Goal: Task Accomplishment & Management: Use online tool/utility

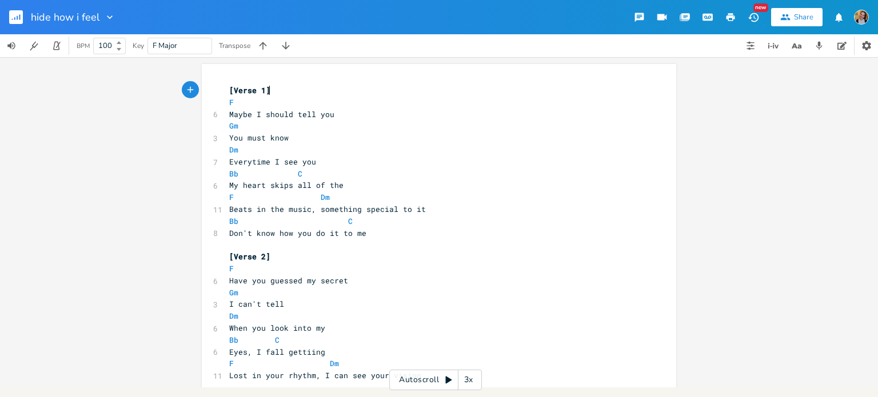
click at [0, 334] on div "xxxxxxxxxx [Verse 1] F 6 Maybe I should tell you Gm 3 You must know Dm 7 Everyt…" at bounding box center [439, 222] width 878 height 330
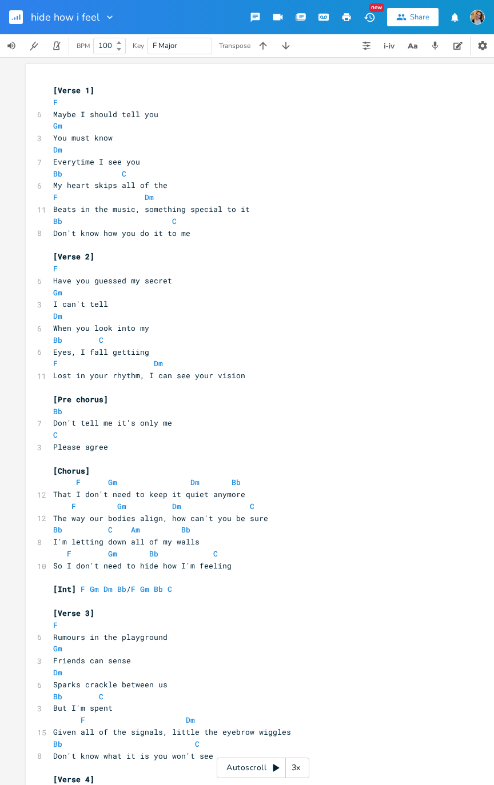
click at [51, 85] on pre "[Verse 1]" at bounding box center [257, 91] width 413 height 12
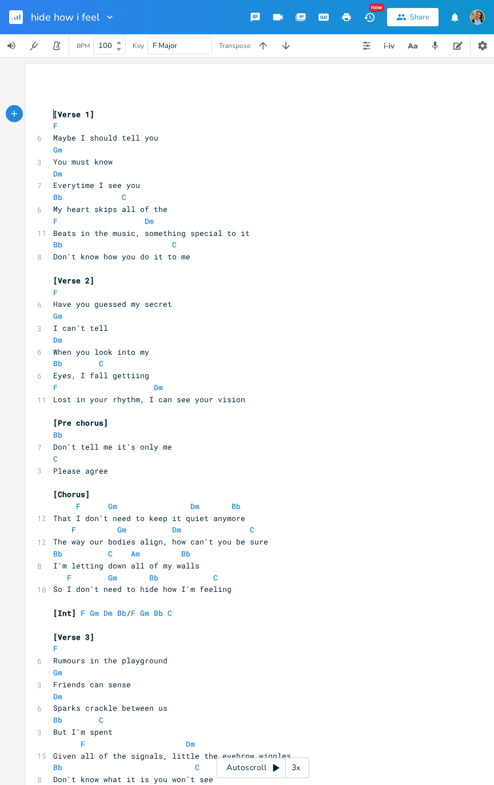
click at [77, 90] on pre "​" at bounding box center [257, 91] width 413 height 12
type textarea "F F"
type textarea "GM Dm (x2)"
click at [264, 397] on div "Autoscroll 3x" at bounding box center [263, 768] width 93 height 21
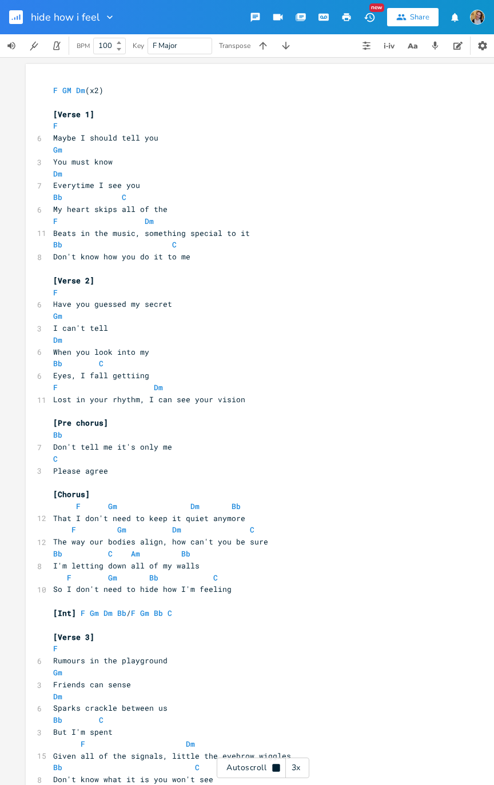
scroll to position [0, 0]
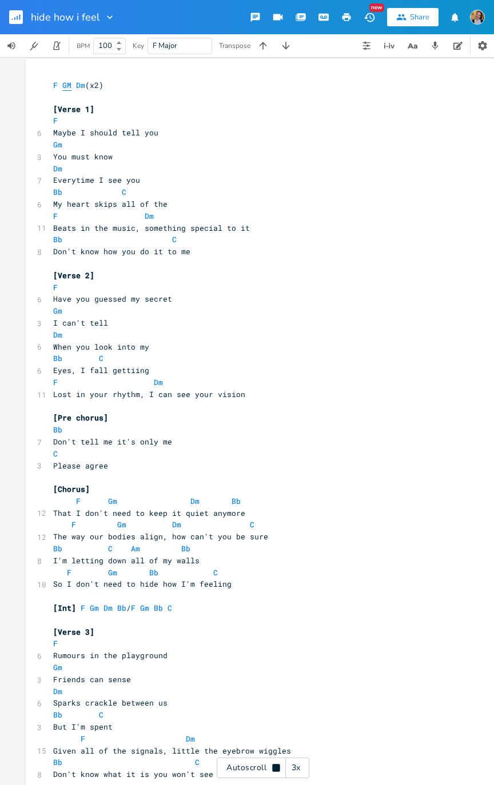
click at [63, 80] on span "GM" at bounding box center [66, 85] width 9 height 11
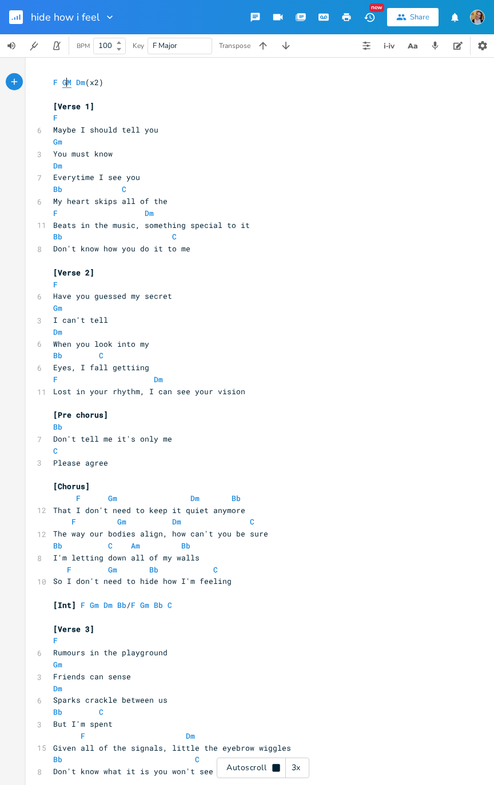
click at [66, 82] on span "GM" at bounding box center [66, 82] width 9 height 11
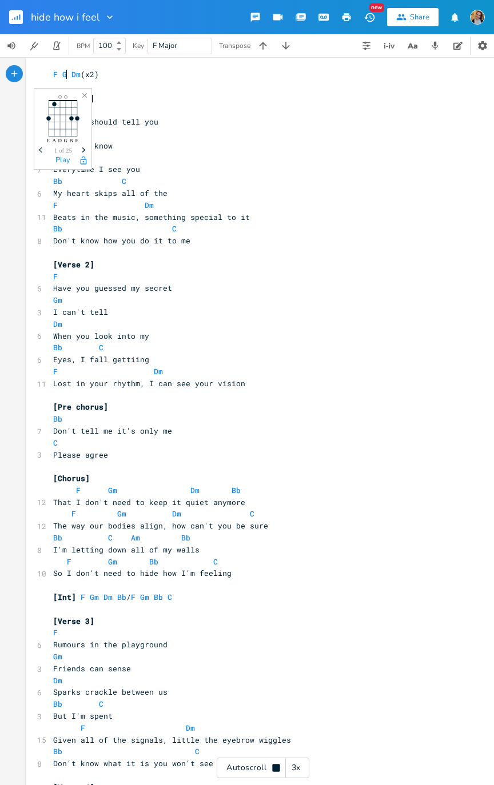
scroll to position [17, 0]
type textarea "m"
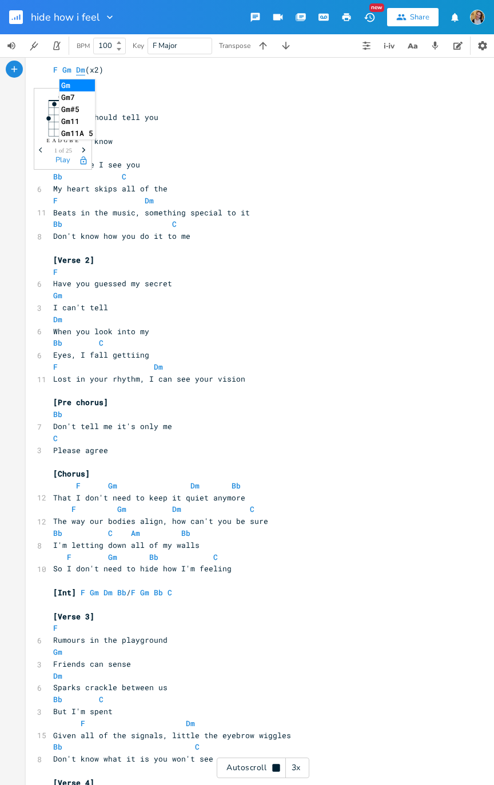
click at [79, 70] on span "Dm" at bounding box center [80, 70] width 9 height 11
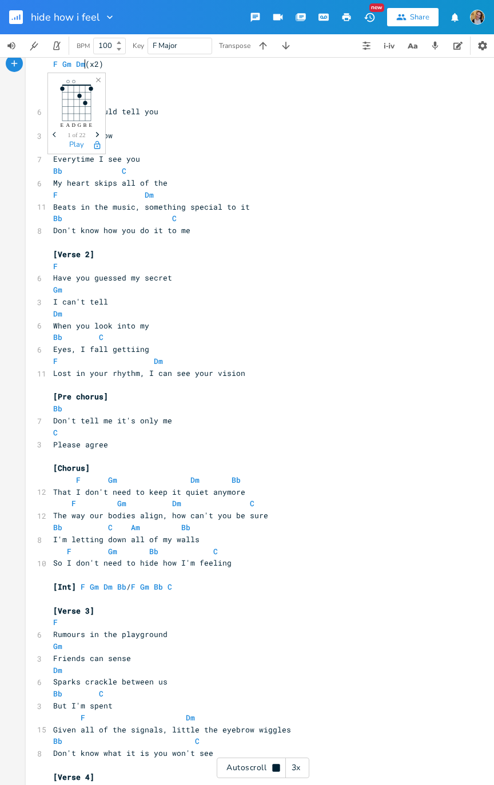
click at [253, 397] on div "Autoscroll 3x" at bounding box center [263, 768] width 93 height 21
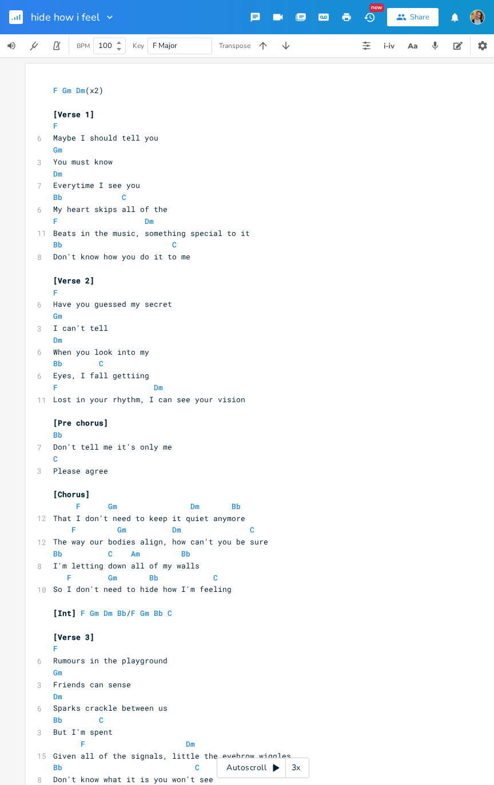
click at [270, 397] on div "Autoscroll 3x" at bounding box center [263, 768] width 93 height 21
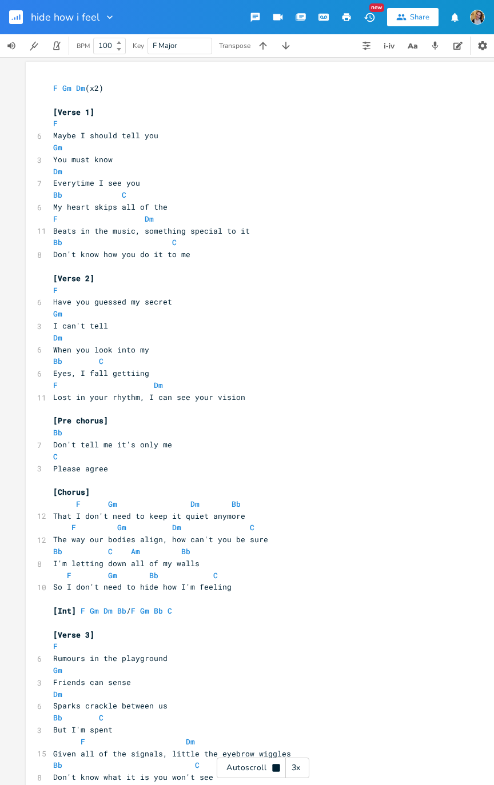
click at [156, 88] on pre "F Gm Dm (x2)" at bounding box center [257, 88] width 413 height 12
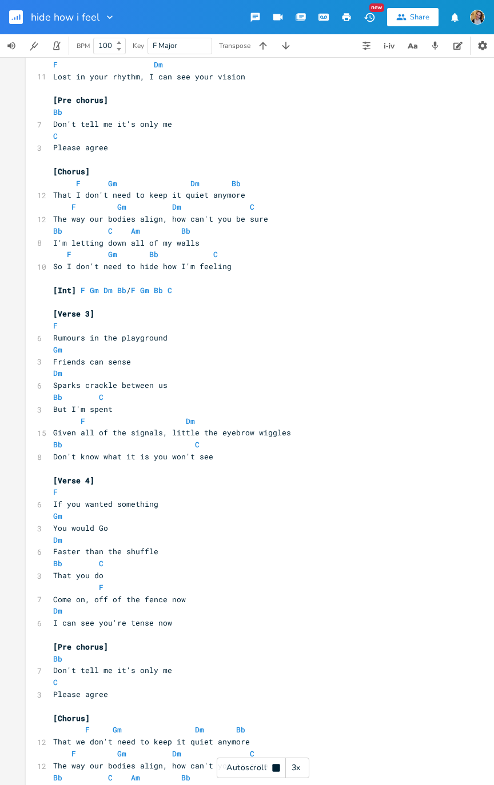
click at [217, 290] on pre "[Int] F Gm Dm Bb / F Gm Bb C" at bounding box center [257, 291] width 413 height 12
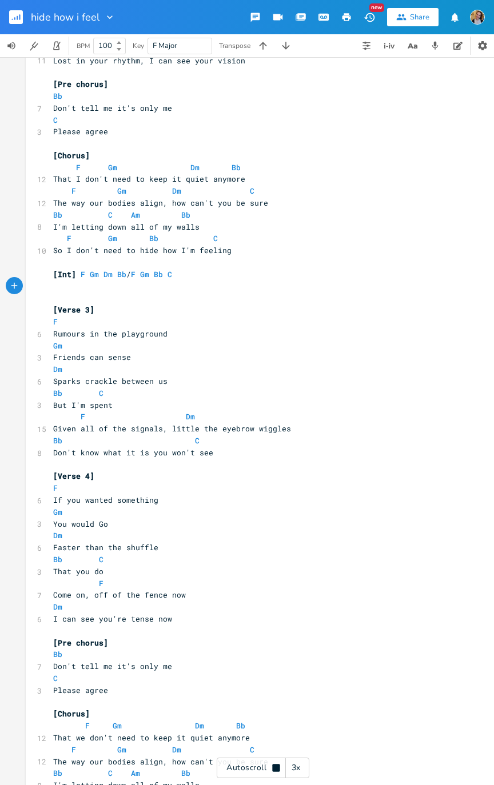
click at [230, 397] on pre "Don't know what it is you won't see" at bounding box center [257, 453] width 413 height 12
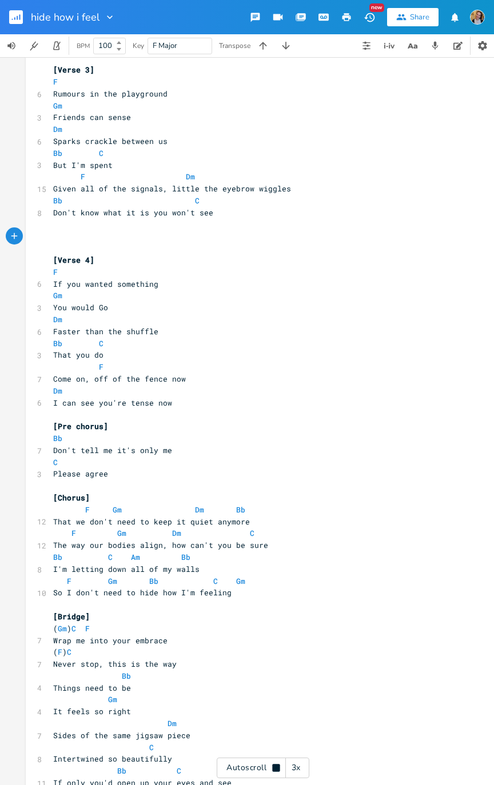
click at [194, 395] on pre "Dm" at bounding box center [257, 391] width 413 height 12
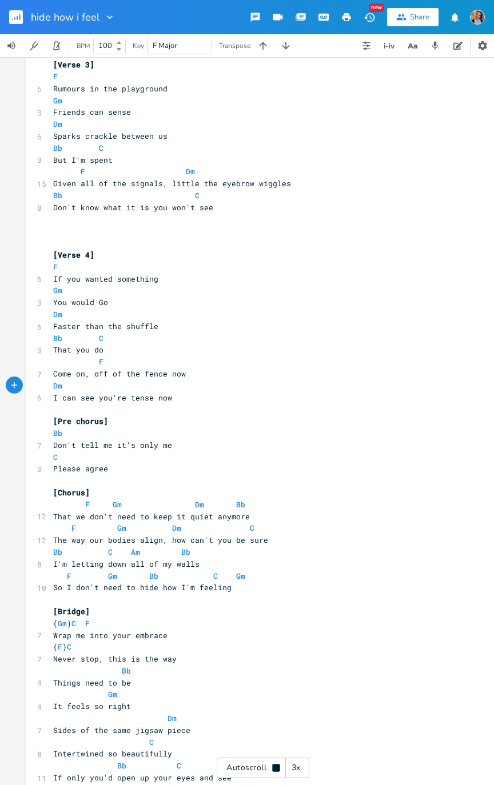
click at [168, 397] on pre "Please agree" at bounding box center [257, 469] width 413 height 12
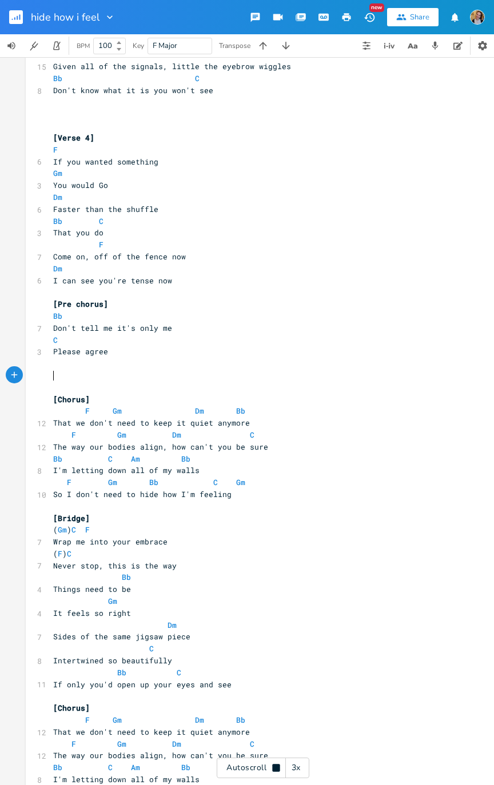
scroll to position [814, 0]
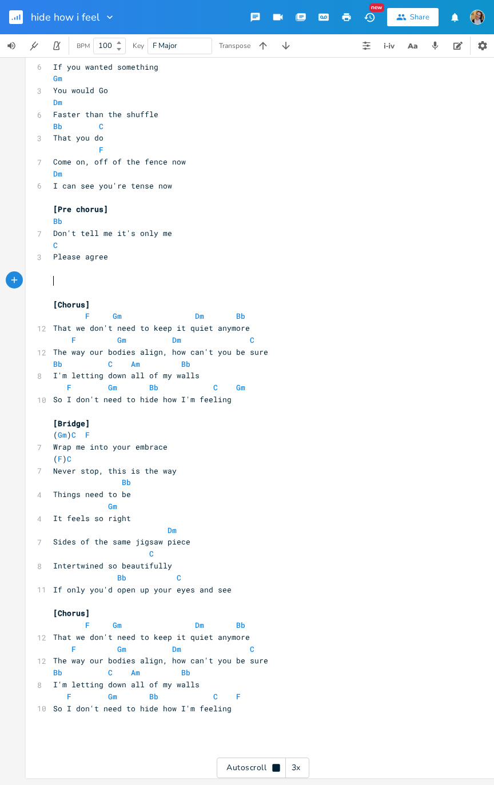
click at [247, 397] on pre "If only you'd open up your eyes and see" at bounding box center [257, 590] width 413 height 12
click at [298, 397] on div "3x" at bounding box center [296, 768] width 21 height 21
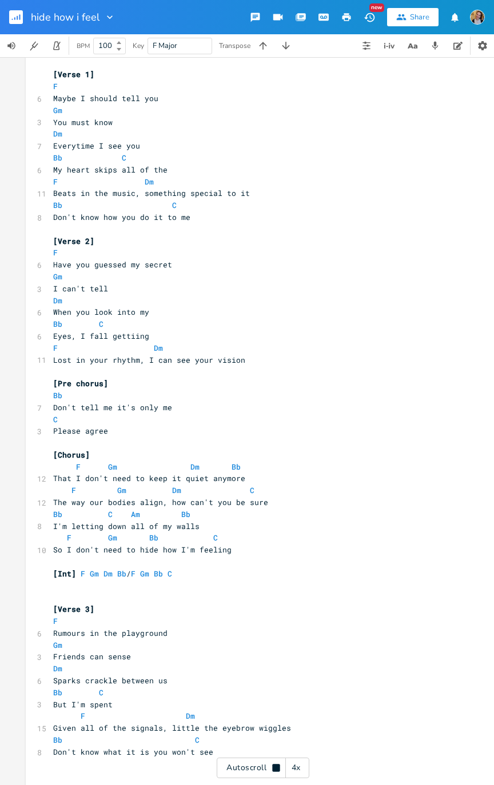
scroll to position [0, 0]
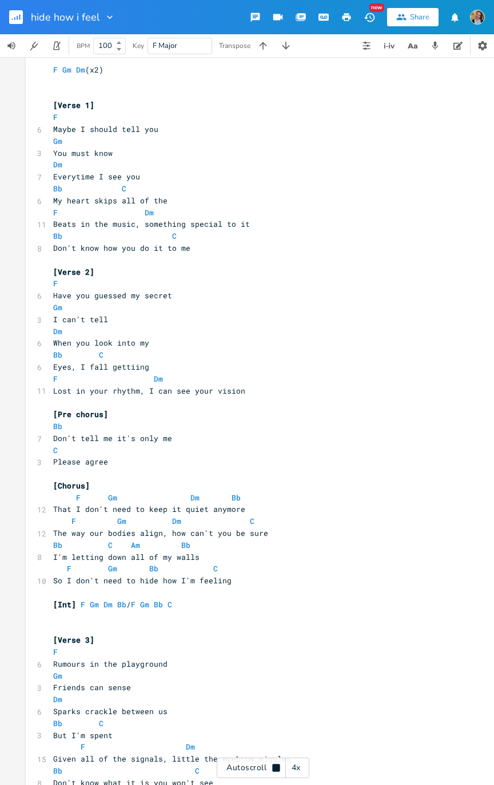
click at [270, 382] on pre "F Dm" at bounding box center [257, 379] width 413 height 12
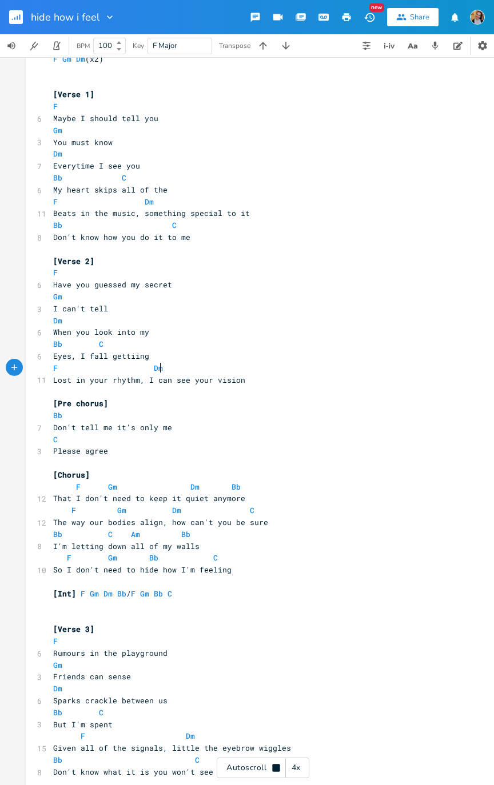
click at [196, 397] on pre "Please agree" at bounding box center [257, 451] width 413 height 12
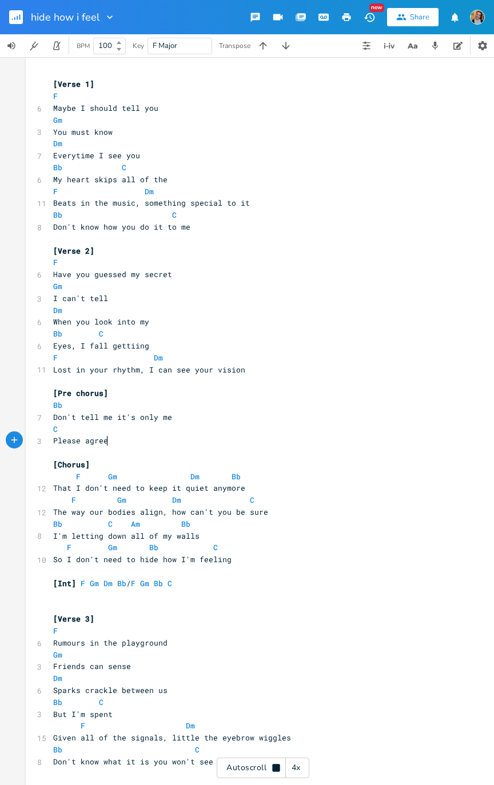
click at [206, 239] on pre "​" at bounding box center [257, 239] width 413 height 12
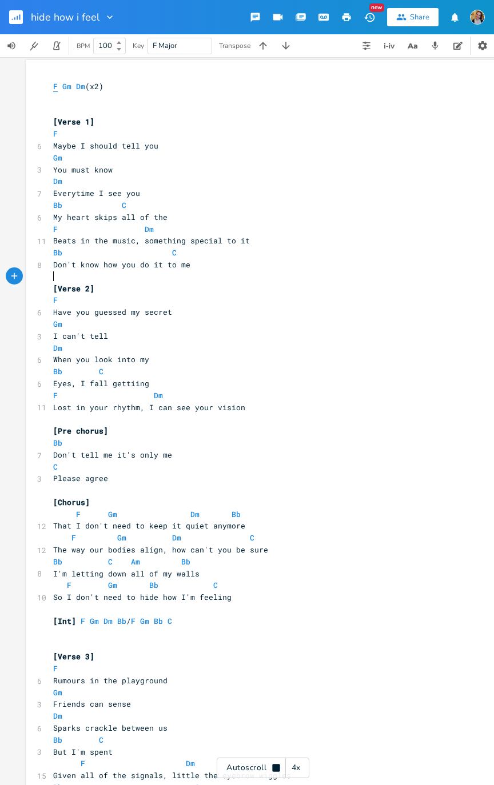
click at [53, 85] on span "F" at bounding box center [55, 86] width 5 height 11
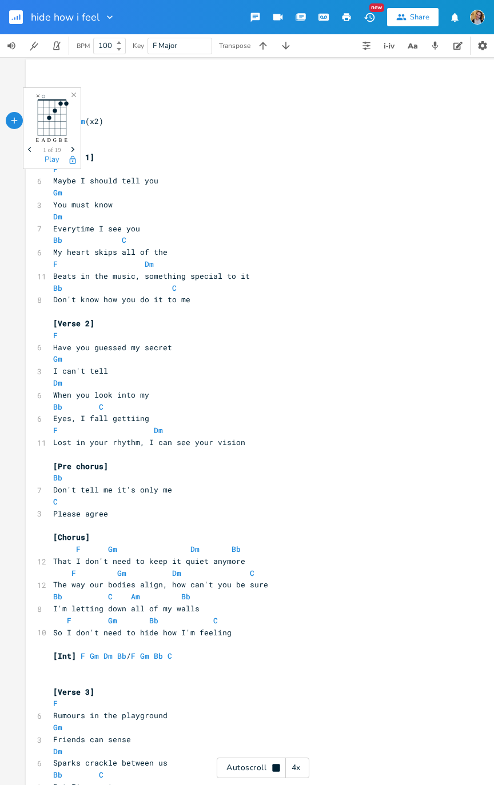
click at [273, 397] on icon at bounding box center [275, 767] width 7 height 7
click at [253, 397] on div "Autoscroll 4x" at bounding box center [263, 768] width 93 height 21
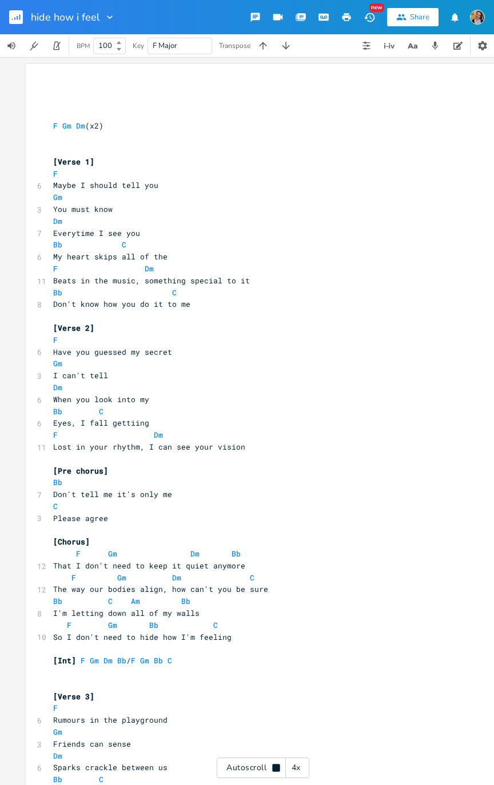
scroll to position [0, 0]
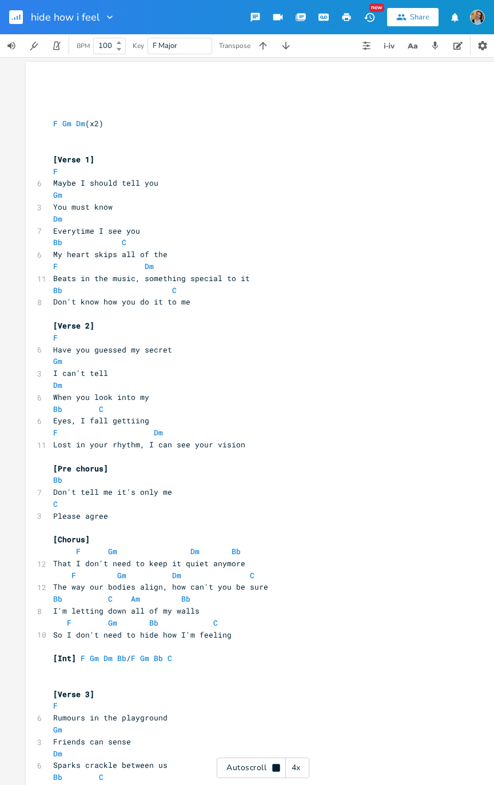
click at [203, 123] on pre "F Gm Dm (x2)" at bounding box center [257, 124] width 413 height 12
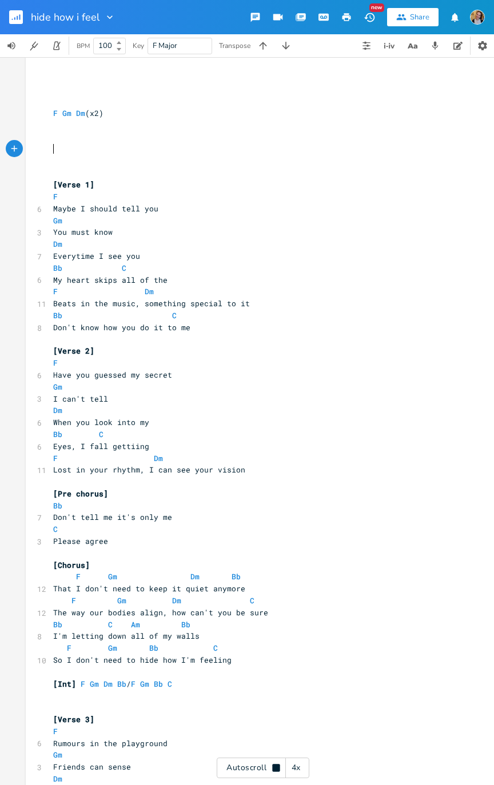
click at [181, 91] on pre "​" at bounding box center [257, 90] width 413 height 12
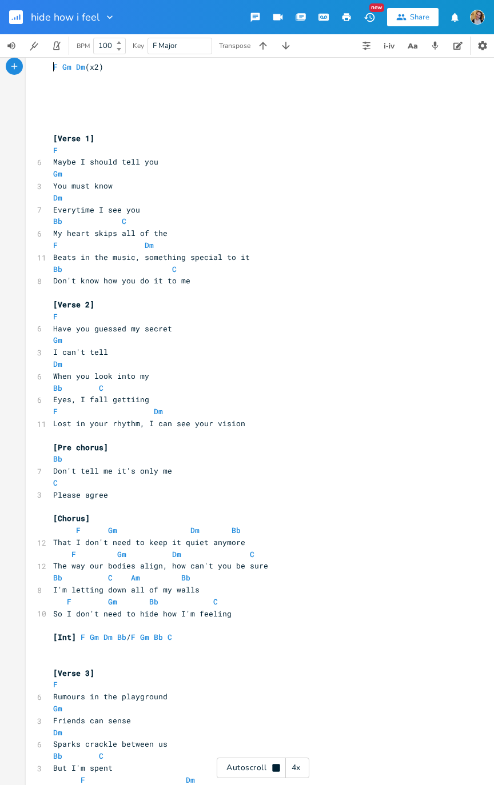
click at [145, 113] on pre "​" at bounding box center [257, 115] width 413 height 12
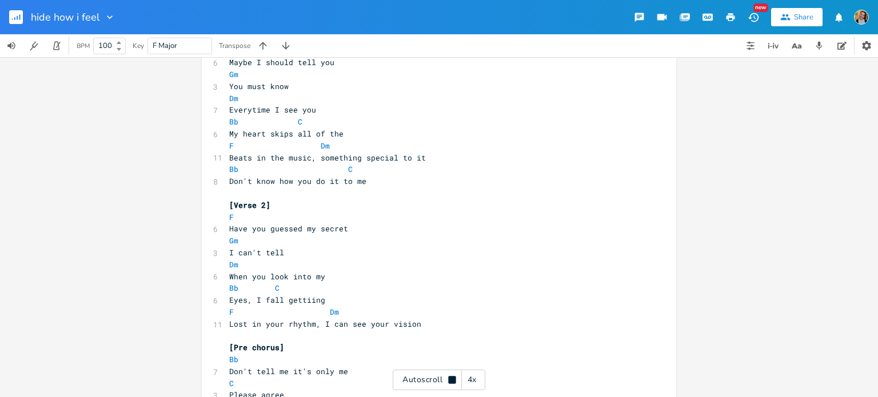
scroll to position [137, 0]
